Goal: Task Accomplishment & Management: Manage account settings

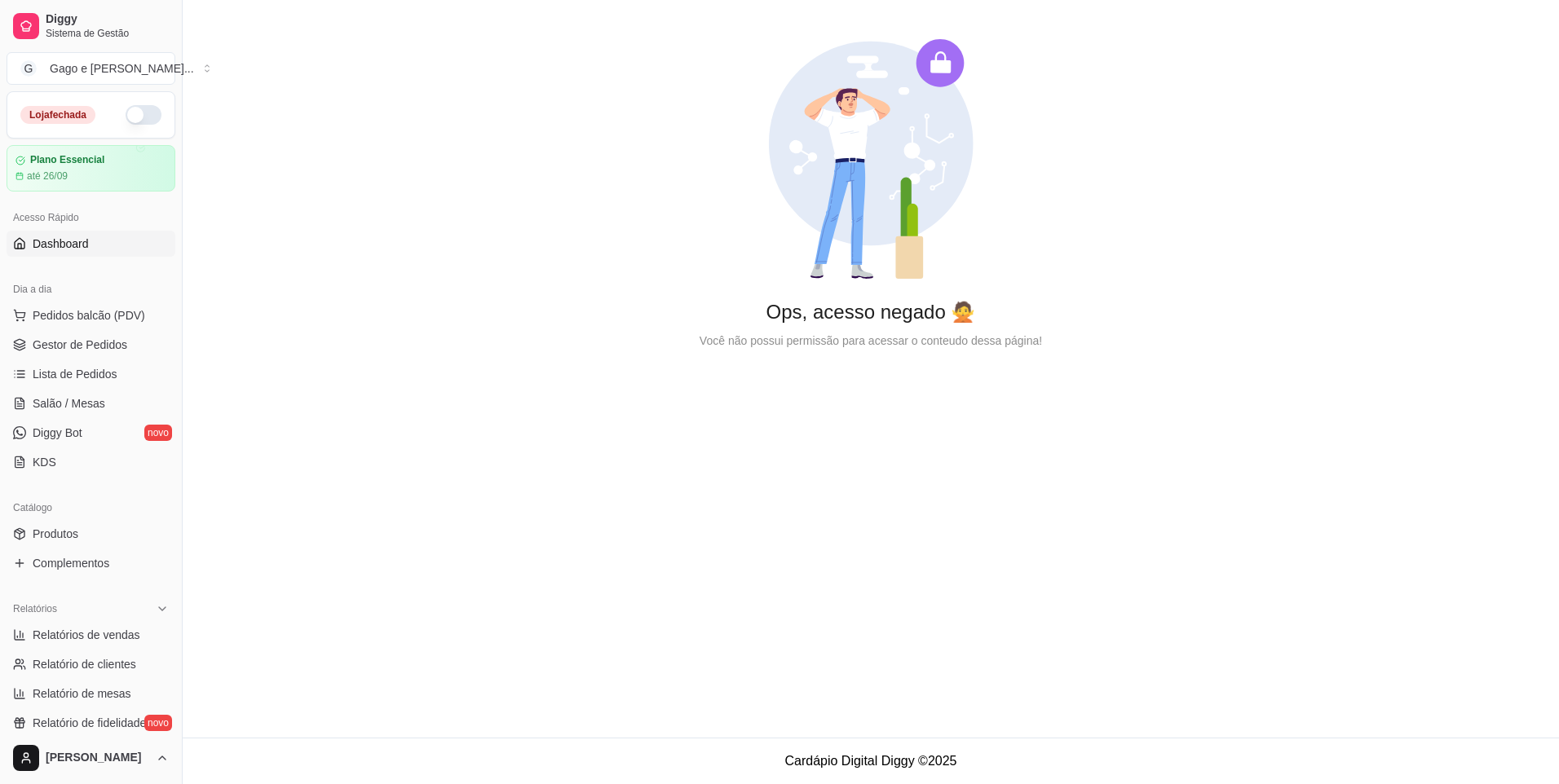
click at [125, 111] on button "button" at bounding box center [143, 115] width 35 height 20
click at [106, 302] on button "Pedidos balcão (PDV)" at bounding box center [91, 315] width 169 height 26
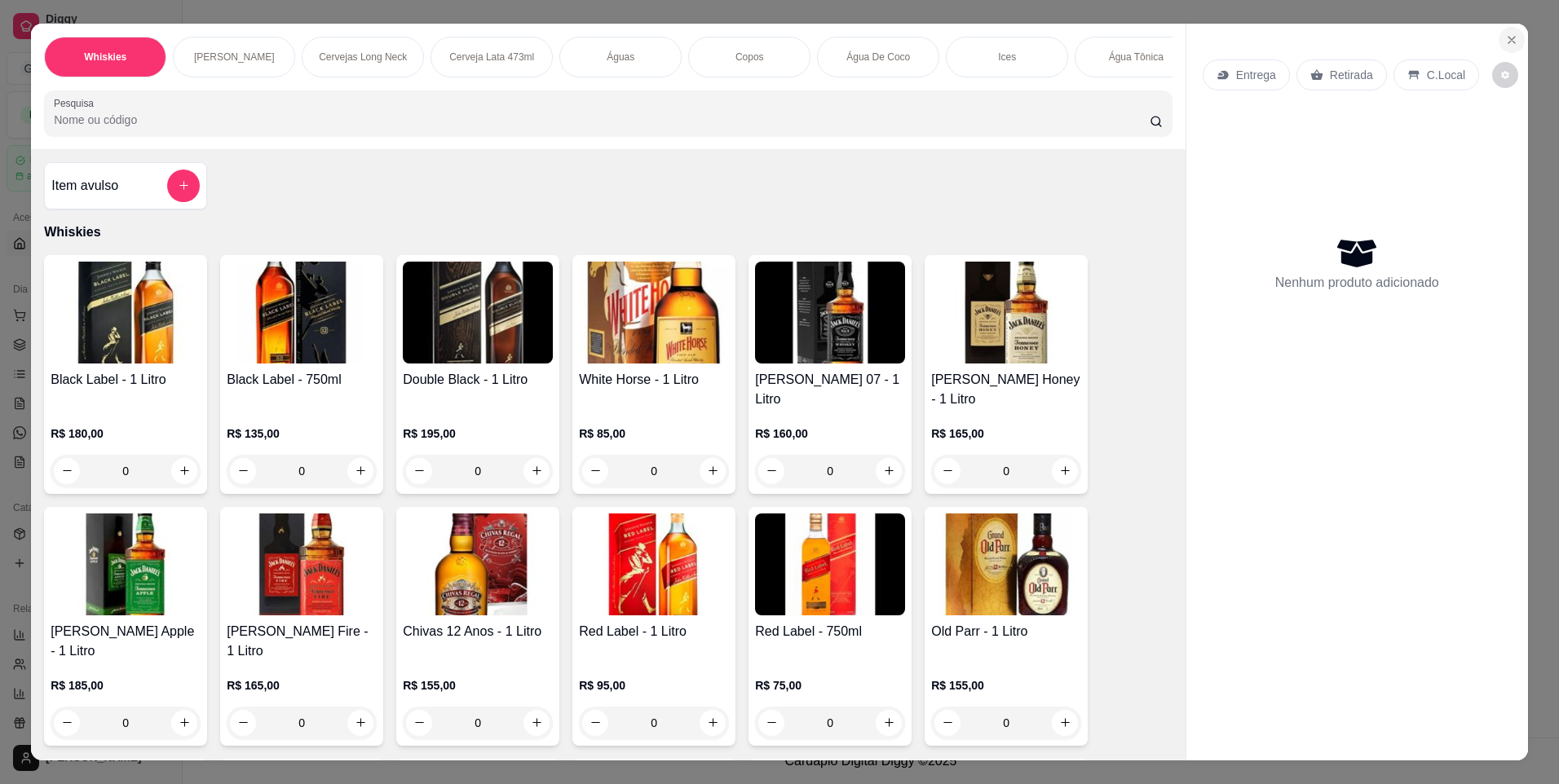
click at [1514, 40] on button "Close" at bounding box center [1512, 39] width 26 height 26
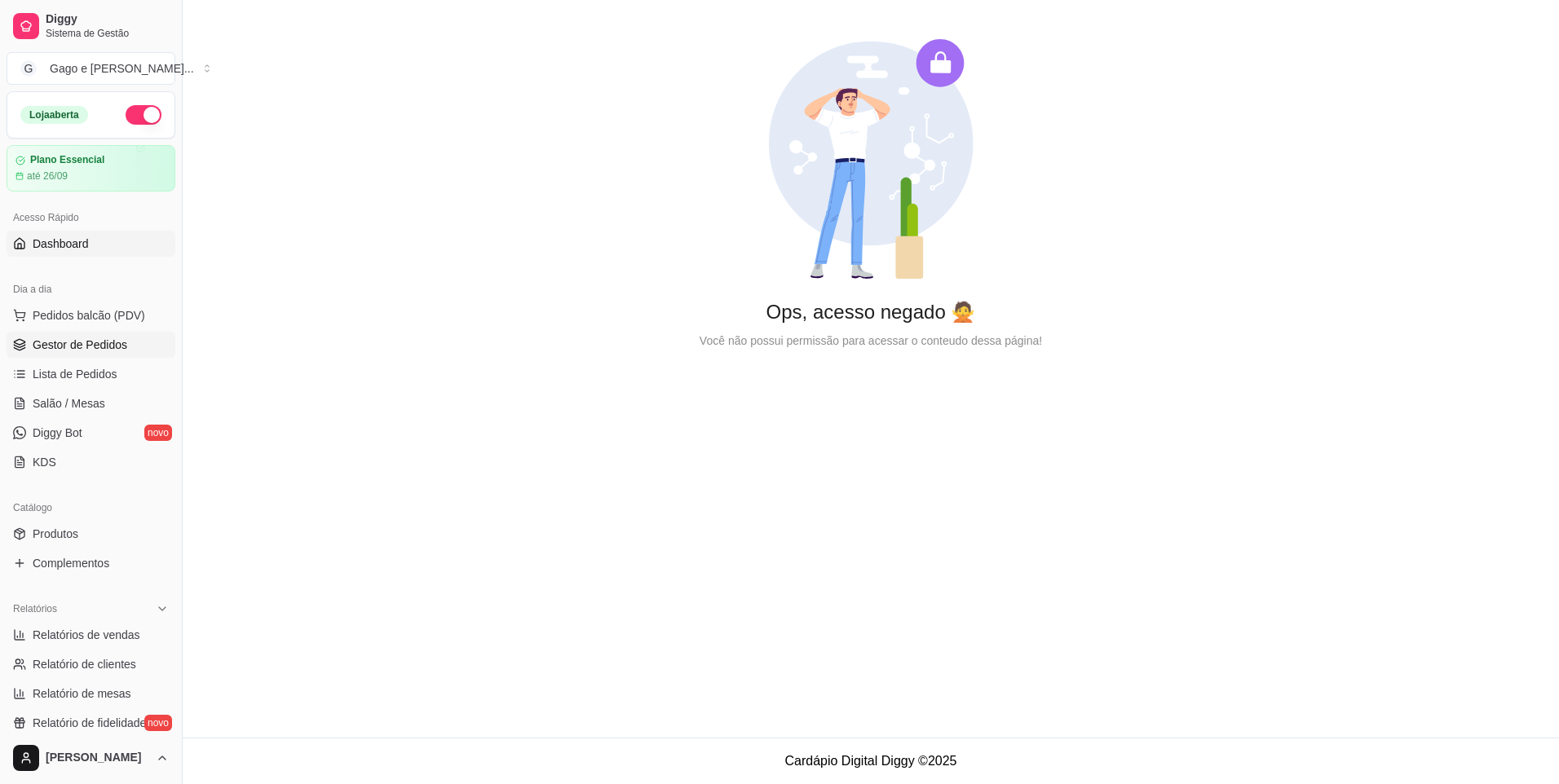
click at [48, 342] on span "Gestor de Pedidos" at bounding box center [80, 345] width 95 height 17
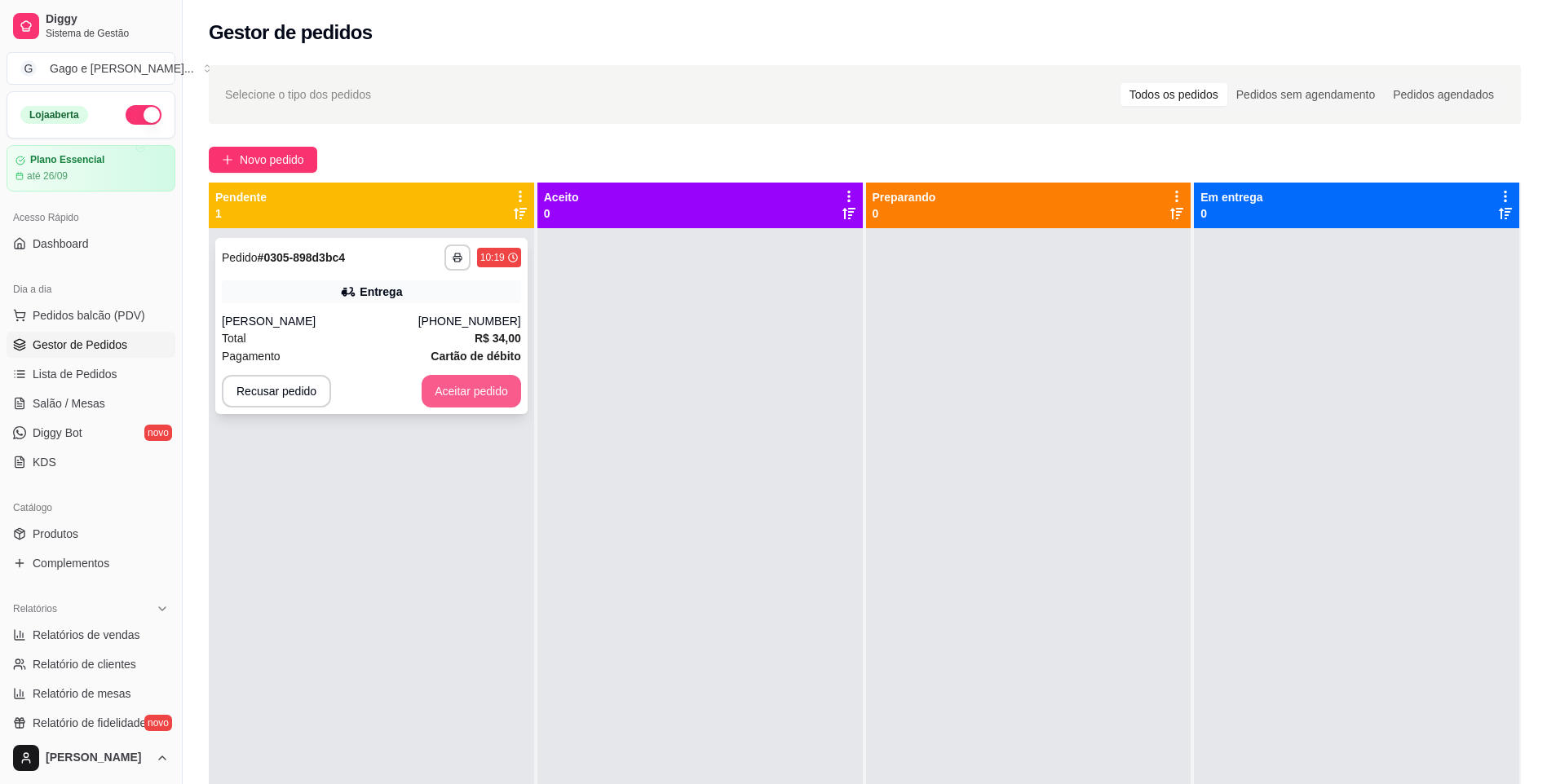
click at [482, 400] on button "Aceitar pedido" at bounding box center [471, 391] width 100 height 33
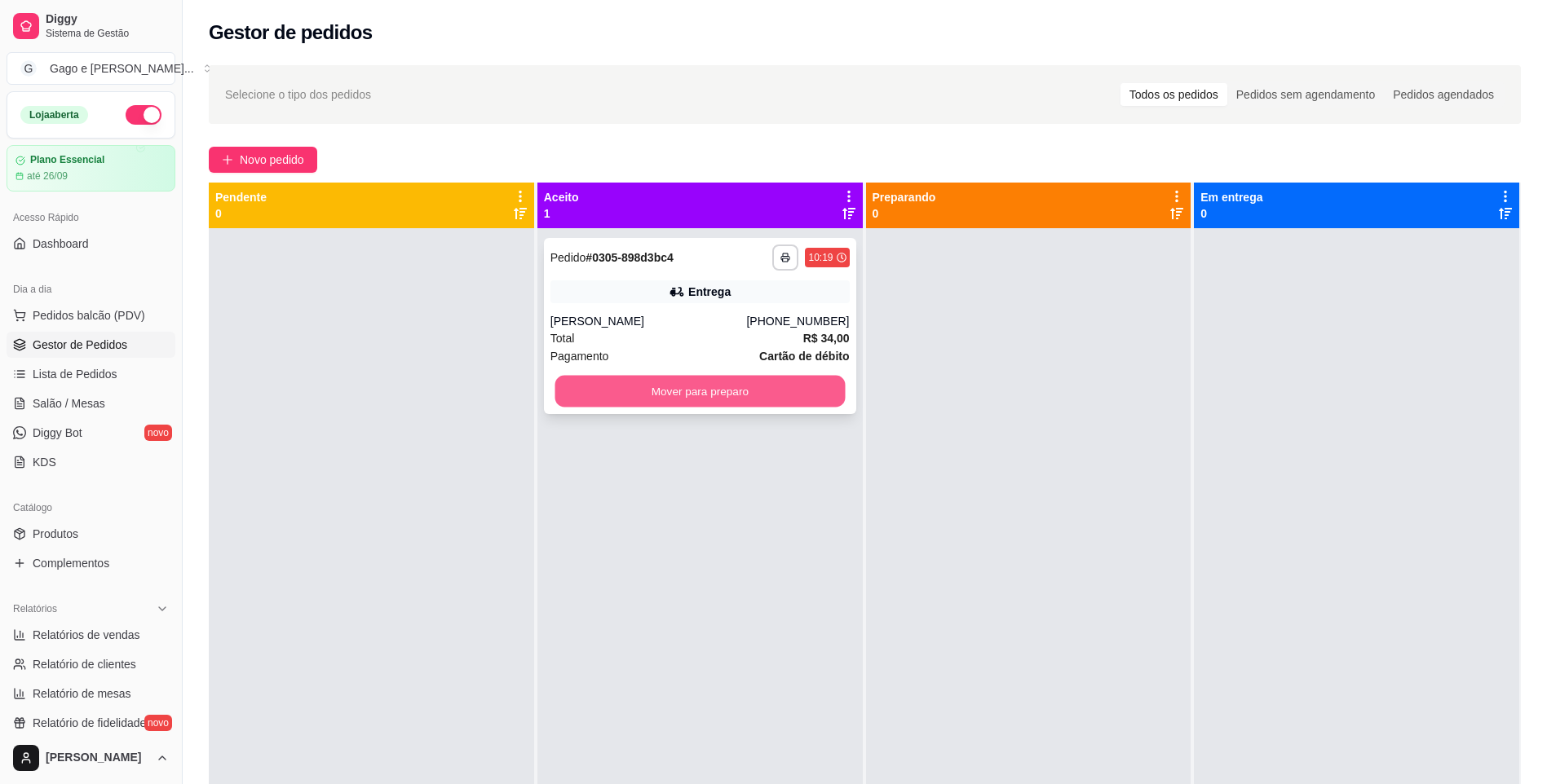
click at [739, 381] on button "Mover para preparo" at bounding box center [700, 392] width 291 height 32
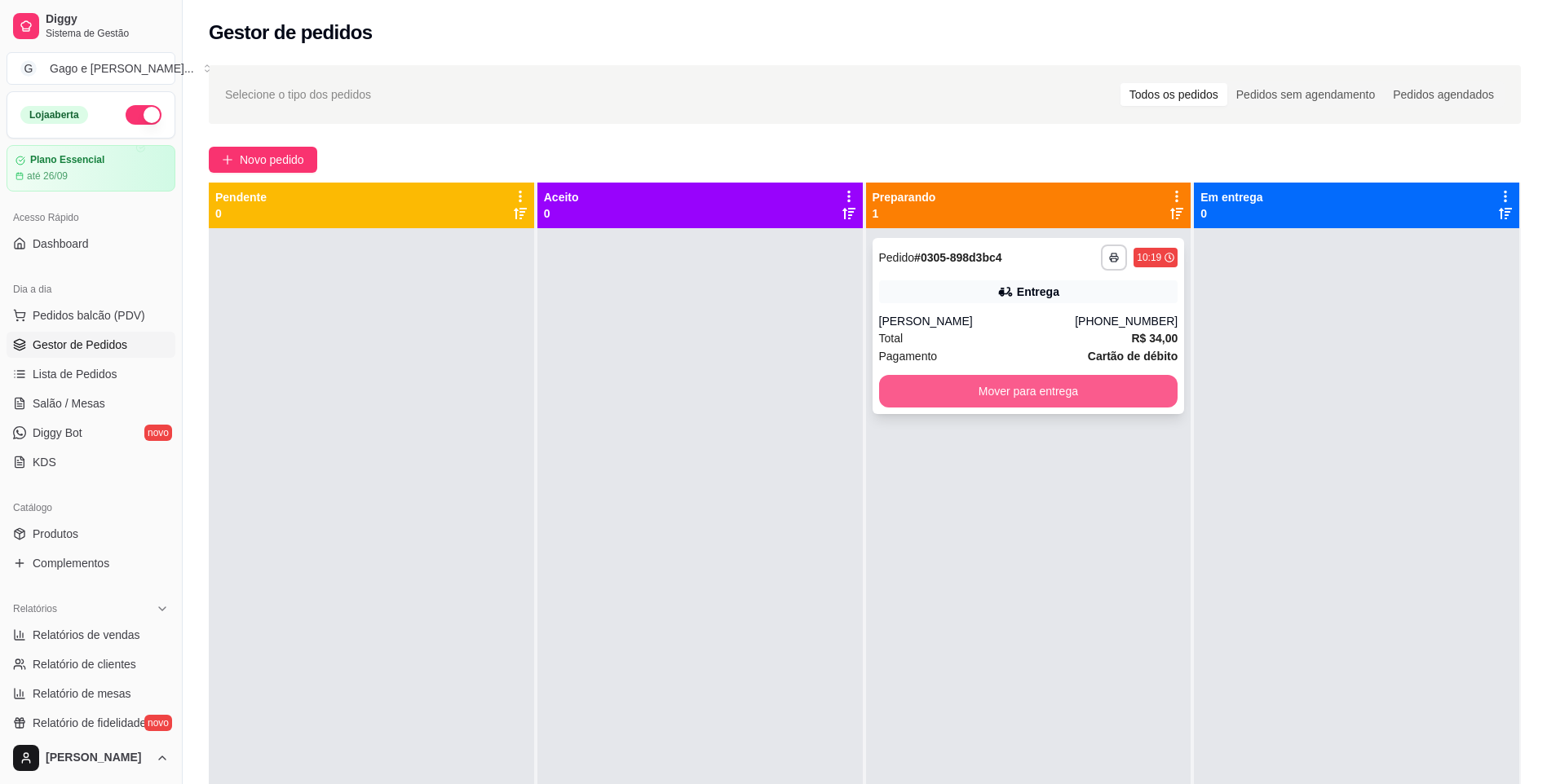
click at [1140, 384] on button "Mover para entrega" at bounding box center [1029, 391] width 300 height 33
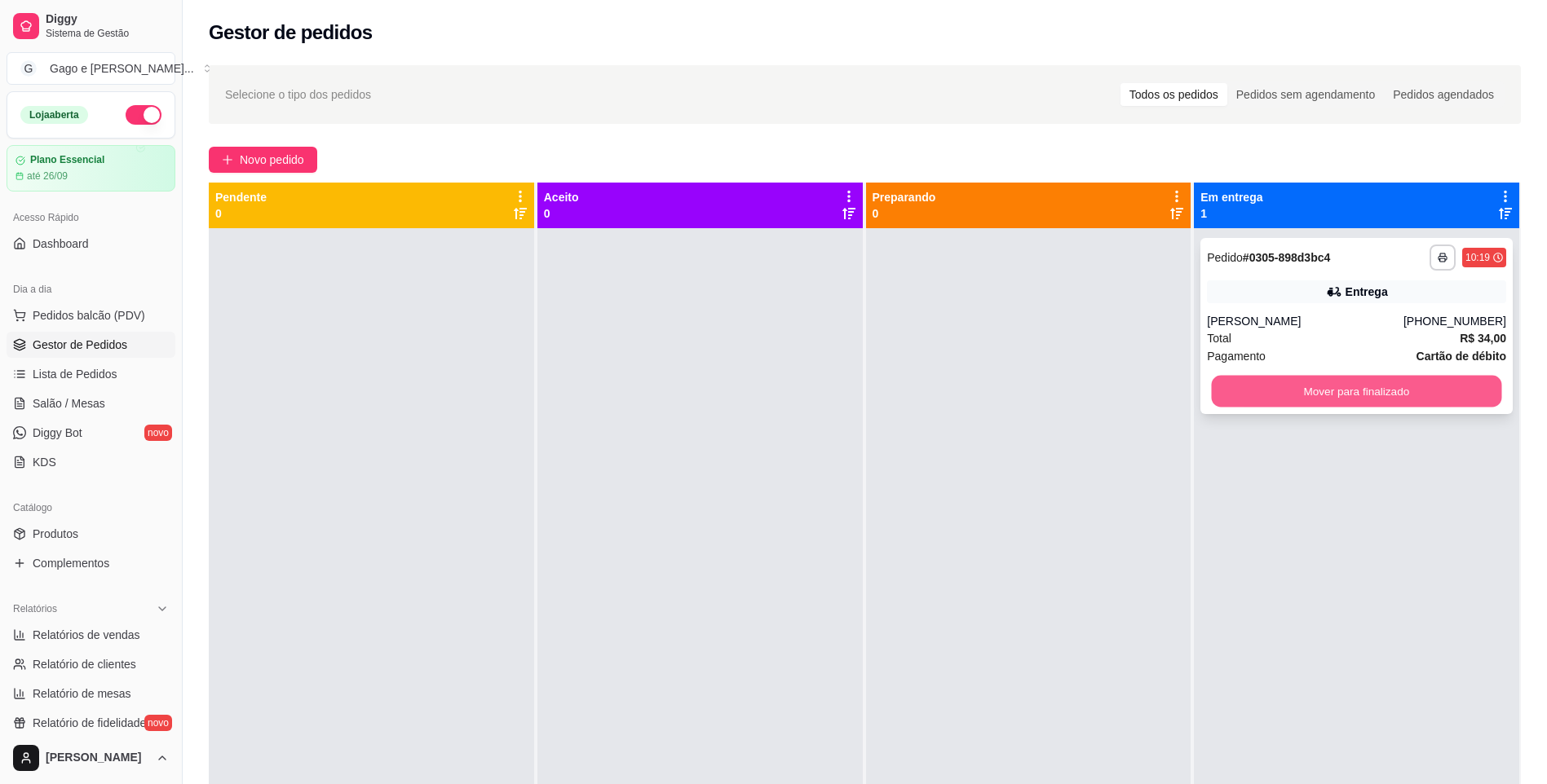
click at [1352, 397] on button "Mover para finalizado" at bounding box center [1357, 392] width 291 height 32
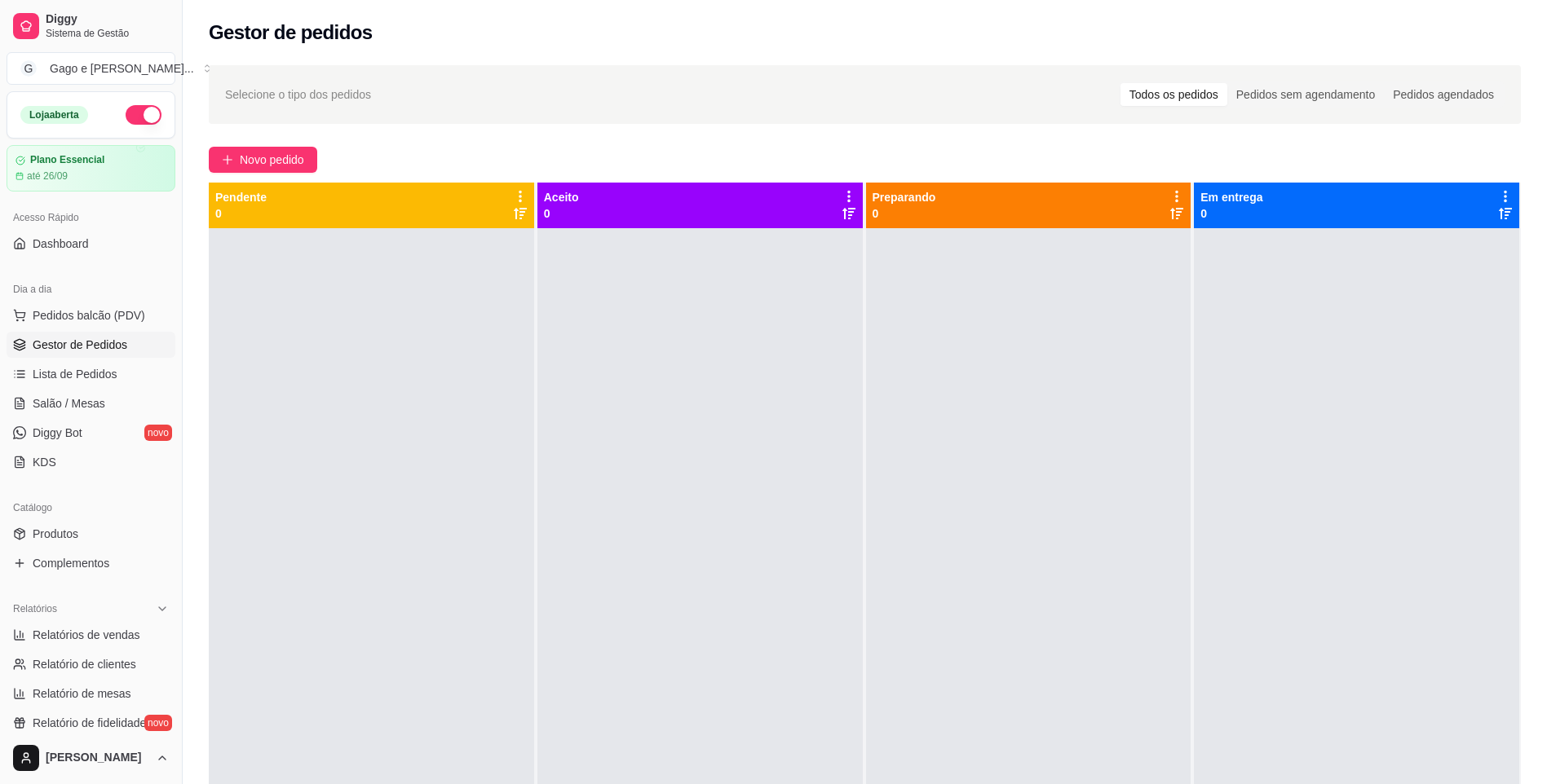
click at [1028, 324] on div at bounding box center [1029, 621] width 325 height 784
